Goal: Task Accomplishment & Management: Manage account settings

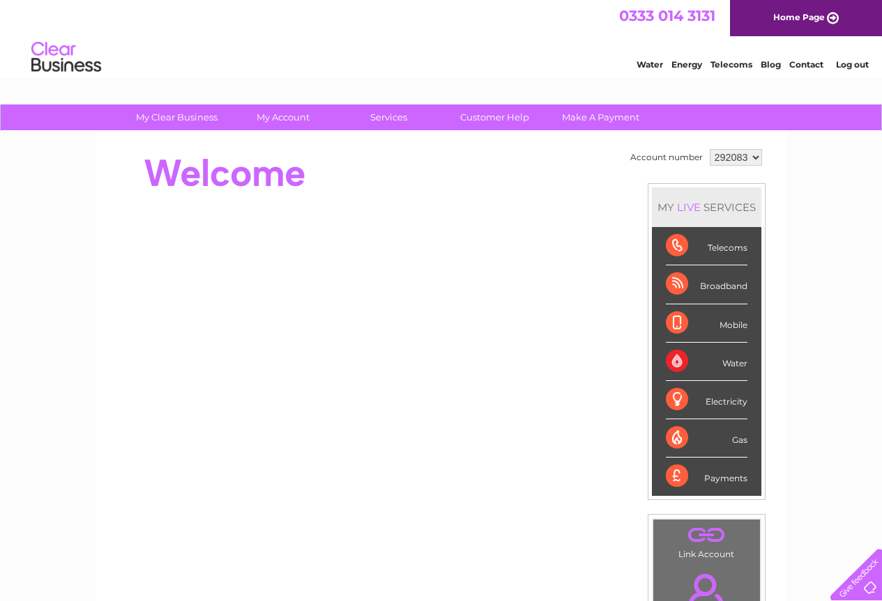
click at [752, 157] on select "292083 292086" at bounding box center [735, 157] width 52 height 17
select select "292086"
click at [709, 149] on select "292083 292086" at bounding box center [735, 157] width 52 height 17
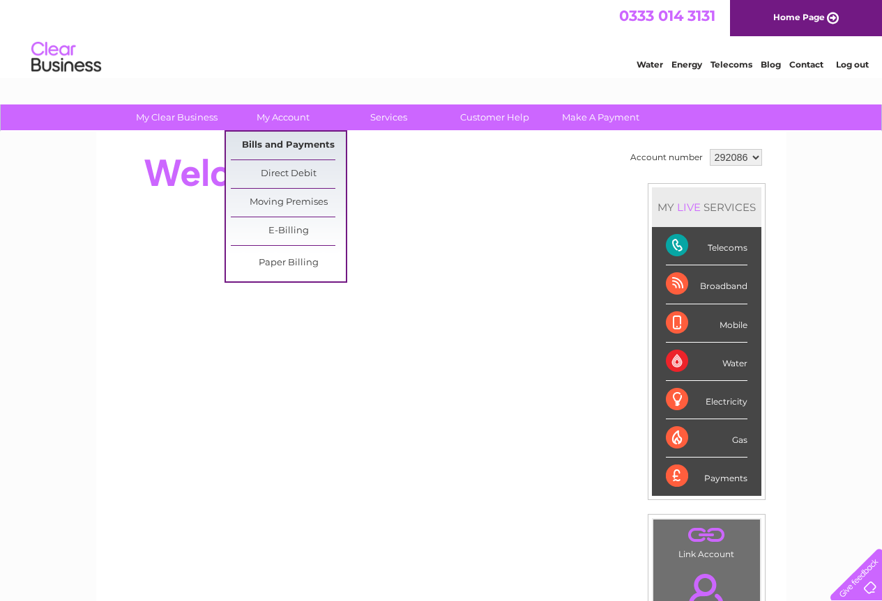
click at [290, 143] on link "Bills and Payments" at bounding box center [288, 146] width 115 height 28
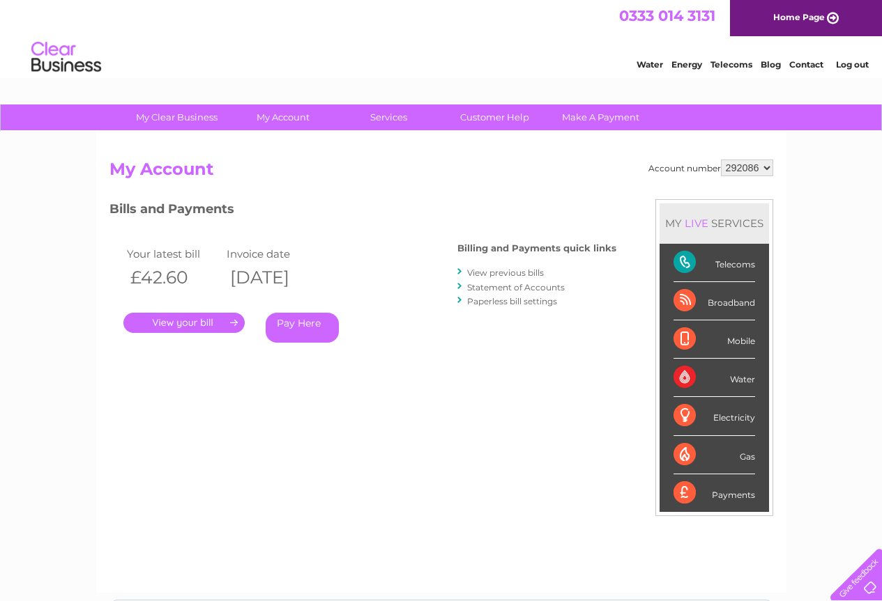
click at [180, 321] on link "." at bounding box center [183, 323] width 121 height 20
